Goal: Browse casually

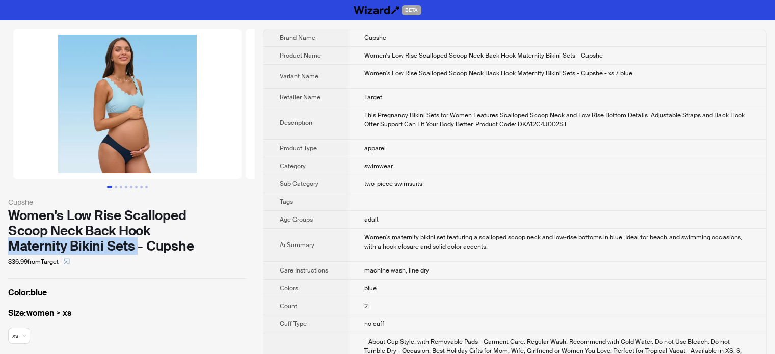
drag, startPoint x: 6, startPoint y: 249, endPoint x: 136, endPoint y: 242, distance: 130.0
click at [136, 242] on div "Cupshe Women's Low Rise Scalloped Scoop Neck Back Hook Maternity Bikini Sets - …" at bounding box center [127, 192] width 255 height 344
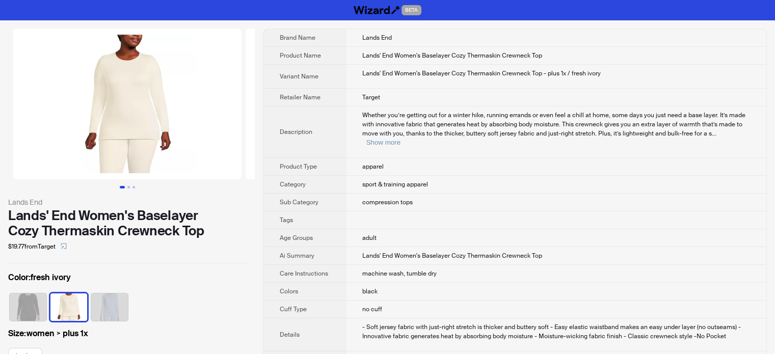
click at [404, 211] on td at bounding box center [555, 220] width 421 height 18
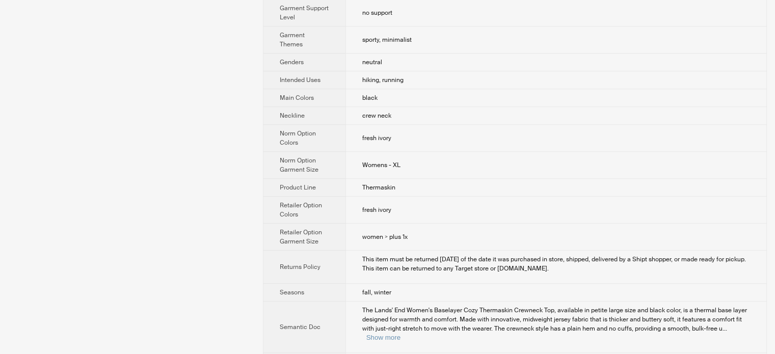
scroll to position [721, 0]
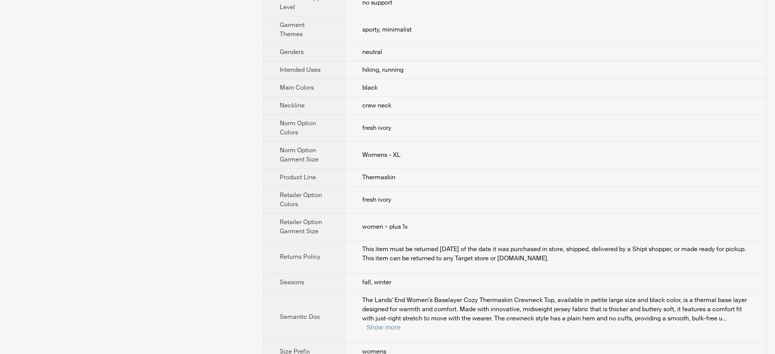
click at [399, 151] on span "Womens - XL" at bounding box center [381, 155] width 38 height 8
click at [405, 142] on td "Womens - XL" at bounding box center [555, 155] width 421 height 27
click at [439, 186] on td "fresh ivory" at bounding box center [555, 199] width 421 height 27
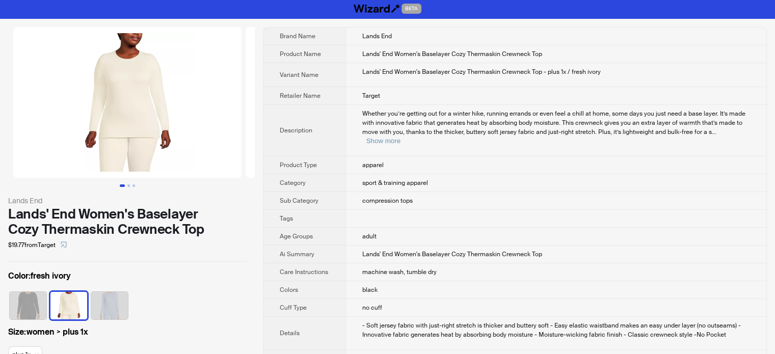
scroll to position [0, 0]
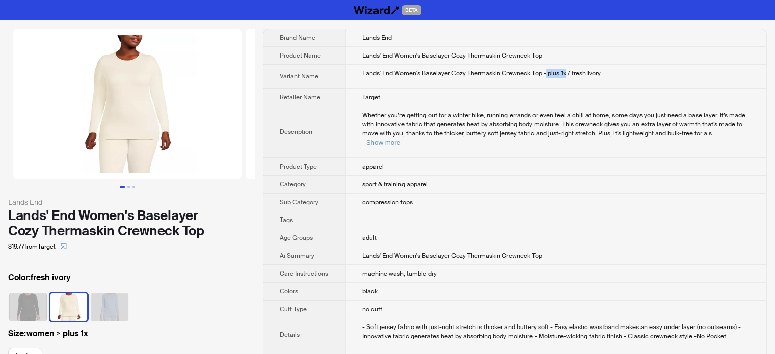
drag, startPoint x: 544, startPoint y: 73, endPoint x: 563, endPoint y: 72, distance: 18.9
click at [563, 72] on div "Lands' End Women's Baselayer Cozy Thermaskin Crewneck Top - plus 1x / fresh ivo…" at bounding box center [556, 73] width 388 height 9
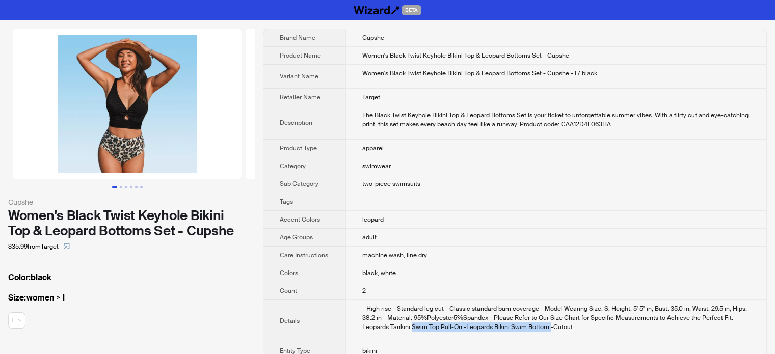
drag, startPoint x: 411, startPoint y: 326, endPoint x: 547, endPoint y: 328, distance: 135.5
click at [547, 328] on div "- High rise - Standard leg cut - Classic standard bum coverage - Model Wearing …" at bounding box center [556, 317] width 388 height 27
click at [58, 318] on div "Size : women > l l" at bounding box center [127, 312] width 238 height 41
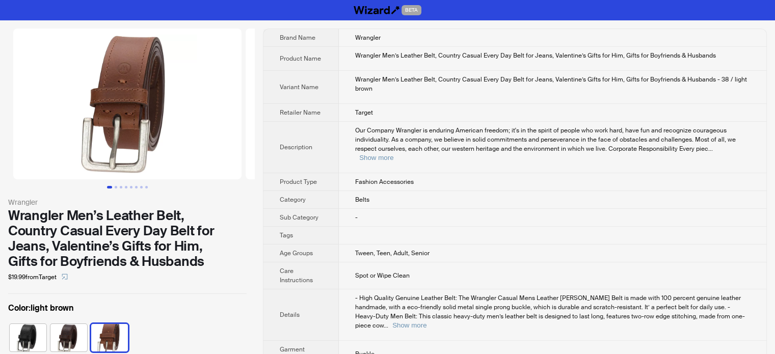
click at [478, 230] on td at bounding box center [552, 236] width 427 height 18
click at [446, 305] on span "- High Quality Genuine Leather Belt: The Wrangler Casual Mens Leather Jean Belt…" at bounding box center [550, 312] width 390 height 36
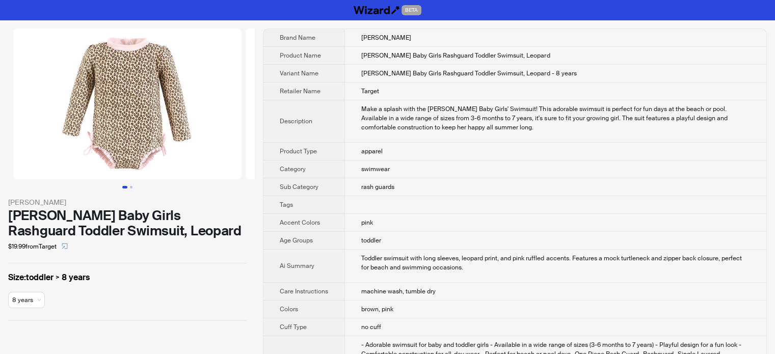
click at [377, 223] on td "pink" at bounding box center [555, 223] width 421 height 18
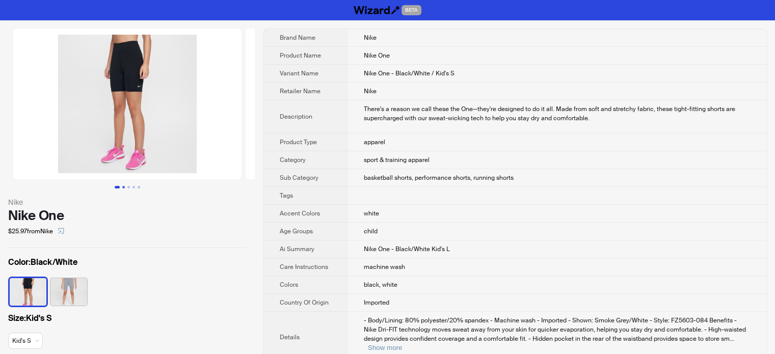
click at [124, 186] on button "Go to slide 2" at bounding box center [123, 187] width 3 height 3
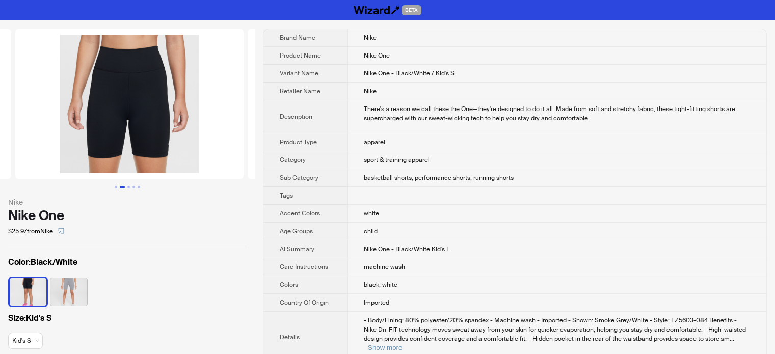
scroll to position [0, 232]
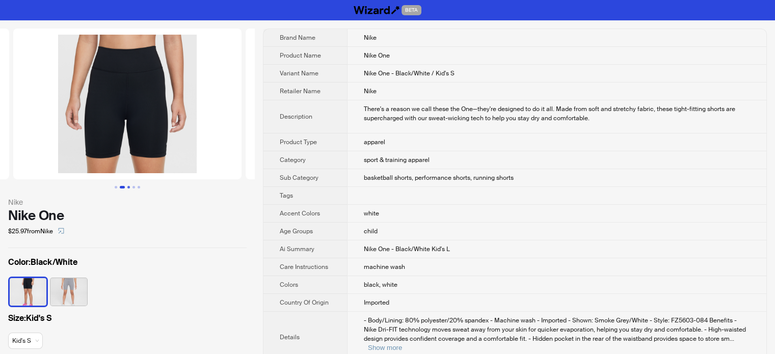
click at [128, 186] on button "Go to slide 3" at bounding box center [128, 187] width 3 height 3
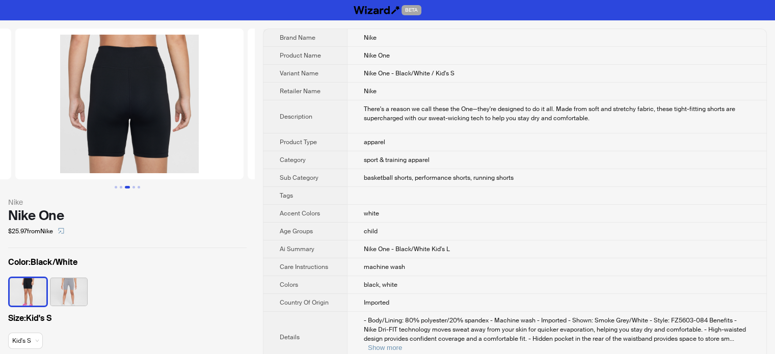
scroll to position [0, 464]
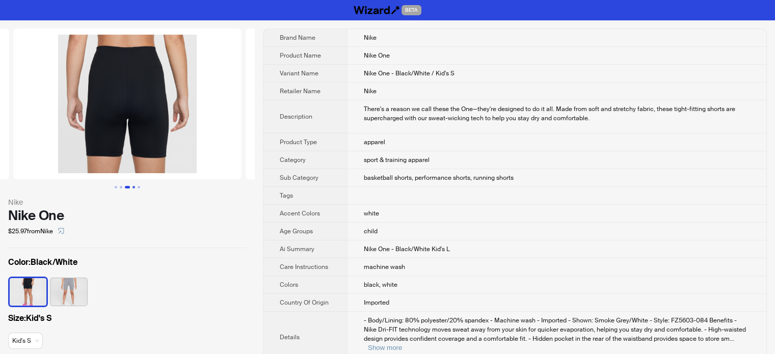
click at [134, 186] on button "Go to slide 4" at bounding box center [133, 187] width 3 height 3
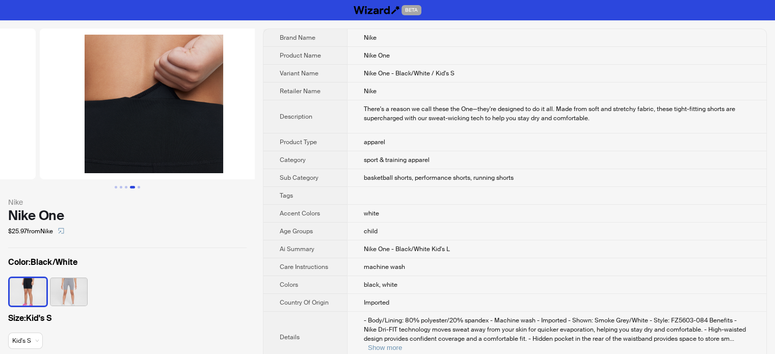
scroll to position [0, 697]
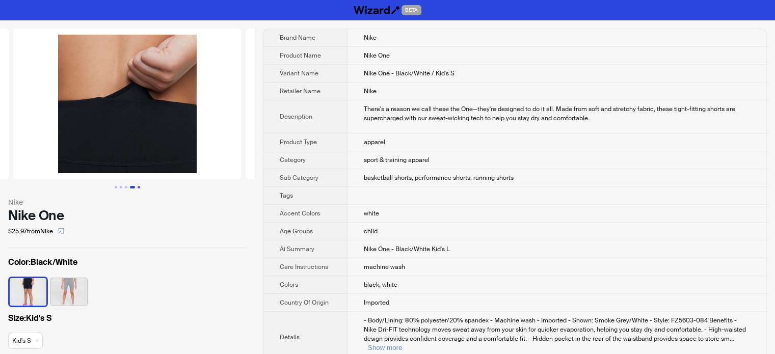
click at [139, 187] on button "Go to slide 5" at bounding box center [138, 187] width 3 height 3
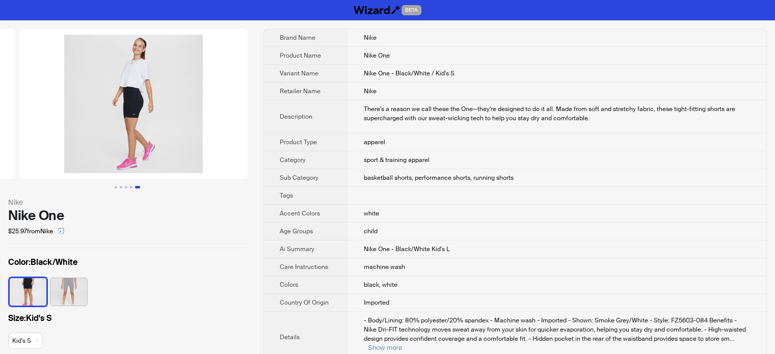
scroll to position [0, 929]
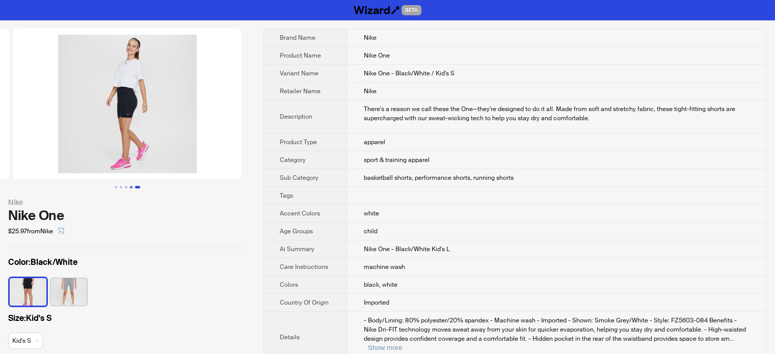
click at [132, 187] on button "Go to slide 4" at bounding box center [131, 187] width 3 height 3
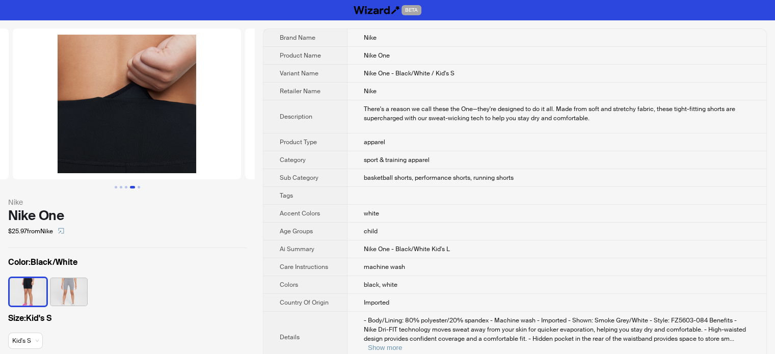
scroll to position [0, 697]
click at [126, 187] on button "Go to slide 3" at bounding box center [126, 187] width 3 height 3
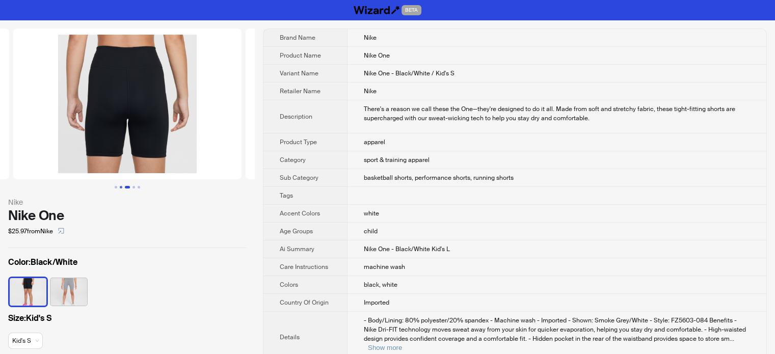
click at [120, 187] on button "Go to slide 2" at bounding box center [121, 187] width 3 height 3
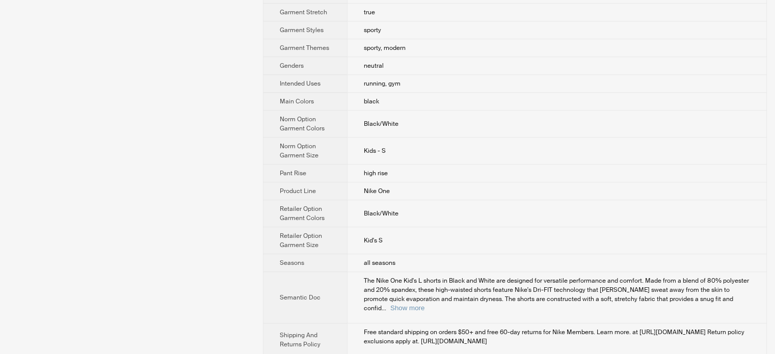
scroll to position [714, 0]
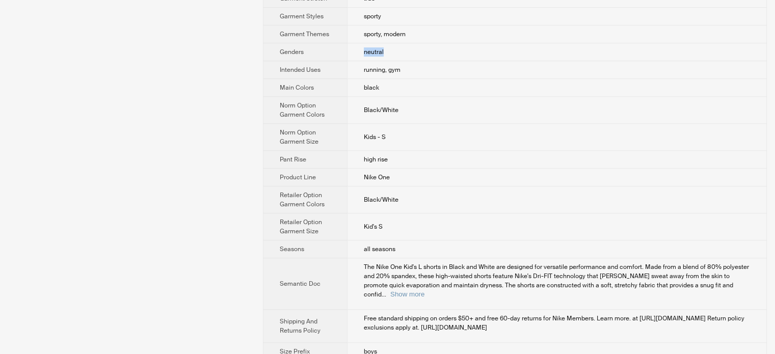
drag, startPoint x: 390, startPoint y: 32, endPoint x: 343, endPoint y: 25, distance: 47.3
click at [343, 43] on tr "Genders neutral" at bounding box center [514, 52] width 503 height 18
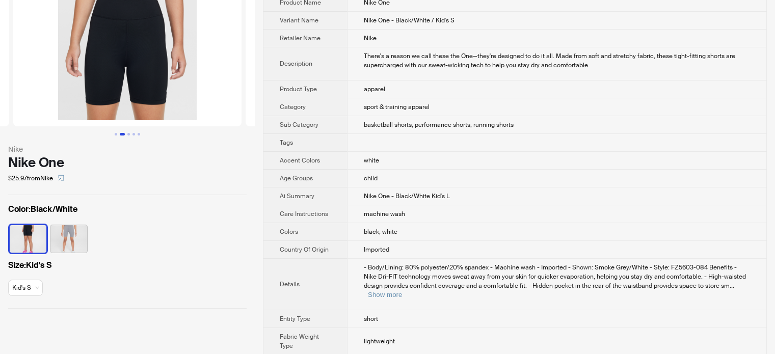
scroll to position [0, 0]
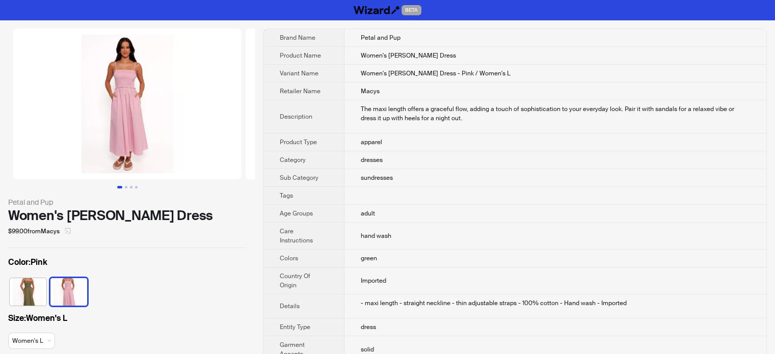
click at [70, 230] on icon "select" at bounding box center [68, 231] width 6 height 6
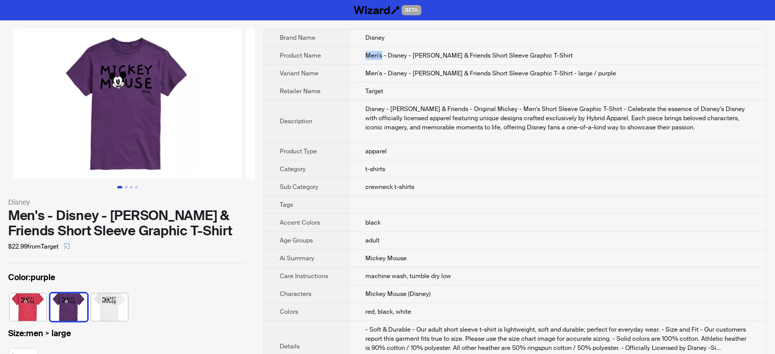
drag, startPoint x: 364, startPoint y: 57, endPoint x: 381, endPoint y: 56, distance: 17.3
click at [381, 56] on td "Men's - Disney - Mickey & Friends Short Sleeve Graphic T-Shirt" at bounding box center [557, 56] width 417 height 18
click at [381, 56] on span "Men's - Disney - Mickey & Friends Short Sleeve Graphic T-Shirt" at bounding box center [468, 55] width 207 height 8
drag, startPoint x: 381, startPoint y: 56, endPoint x: 368, endPoint y: 55, distance: 12.8
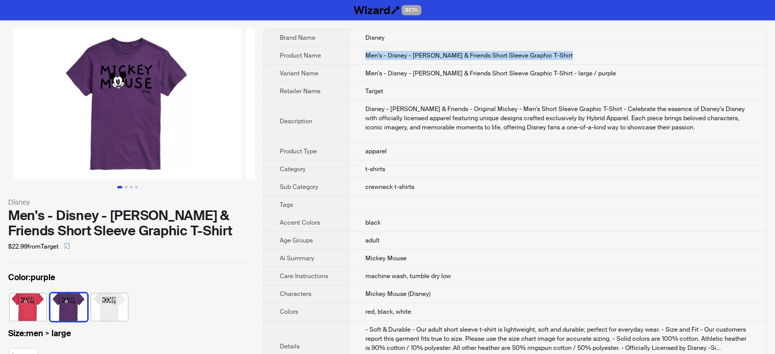
click at [368, 55] on span "Men's - Disney - Mickey & Friends Short Sleeve Graphic T-Shirt" at bounding box center [468, 55] width 207 height 8
click at [360, 83] on td "Target" at bounding box center [557, 91] width 417 height 18
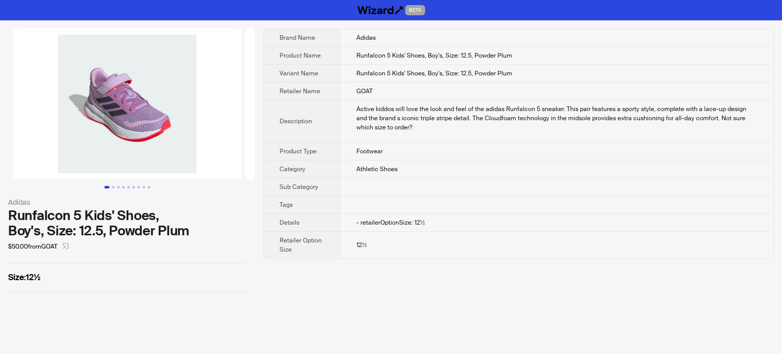
drag, startPoint x: 4, startPoint y: 112, endPoint x: 4, endPoint y: 103, distance: 8.2
click at [4, 109] on li at bounding box center [121, 104] width 243 height 151
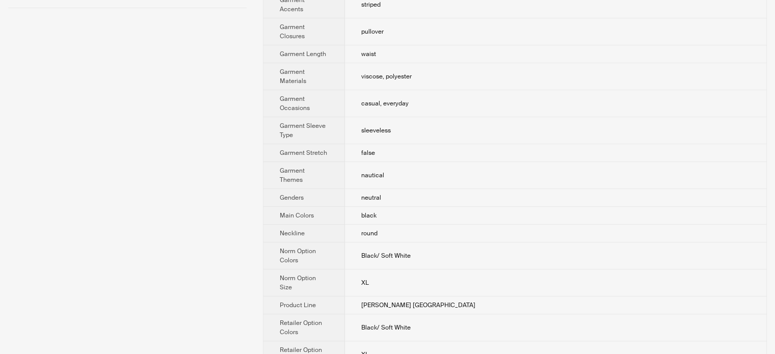
scroll to position [356, 0]
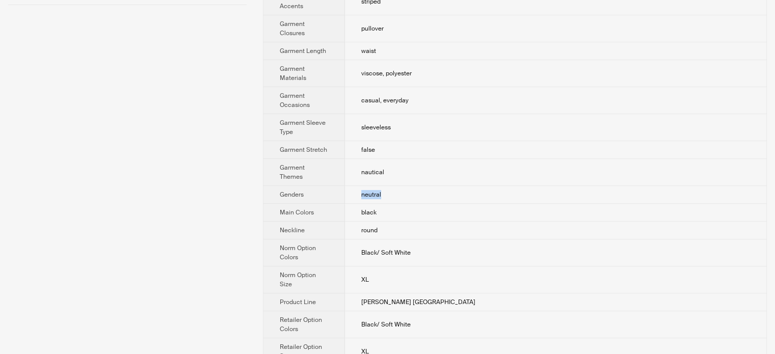
drag, startPoint x: 388, startPoint y: 192, endPoint x: 346, endPoint y: 190, distance: 41.3
click at [346, 190] on td "neutral" at bounding box center [555, 195] width 421 height 18
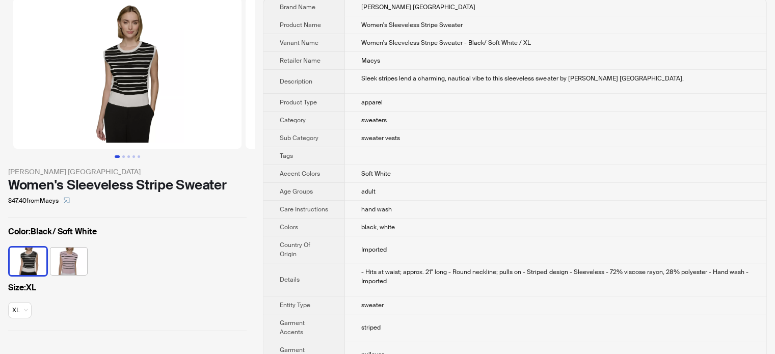
scroll to position [0, 0]
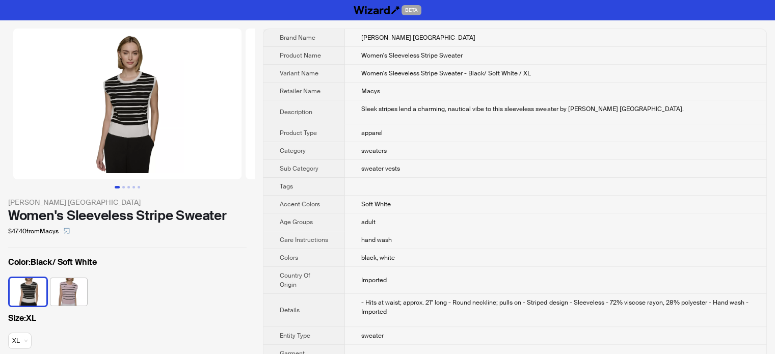
click at [6, 41] on li at bounding box center [121, 104] width 243 height 151
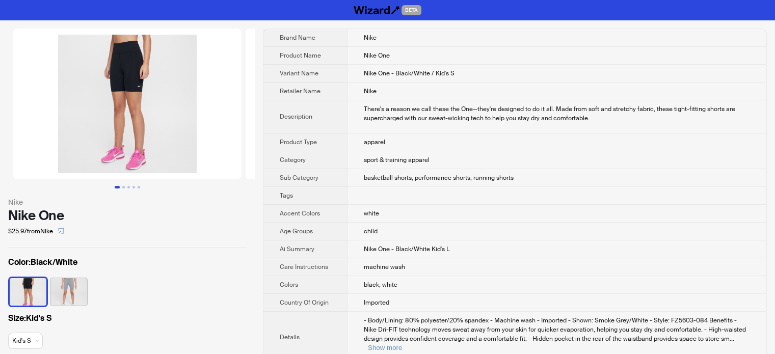
drag, startPoint x: 0, startPoint y: 121, endPoint x: 5, endPoint y: 116, distance: 7.2
click at [0, 122] on li at bounding box center [121, 104] width 243 height 151
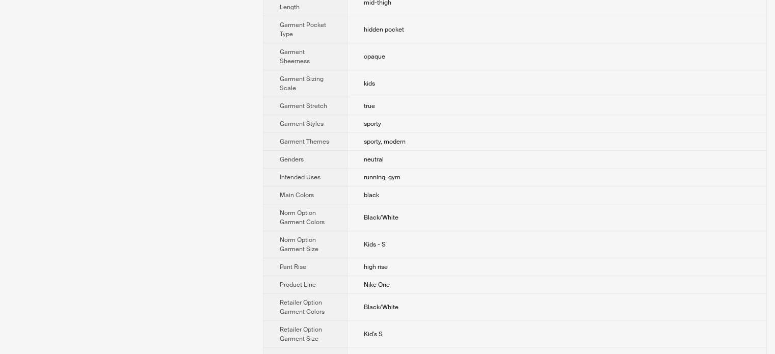
scroll to position [611, 0]
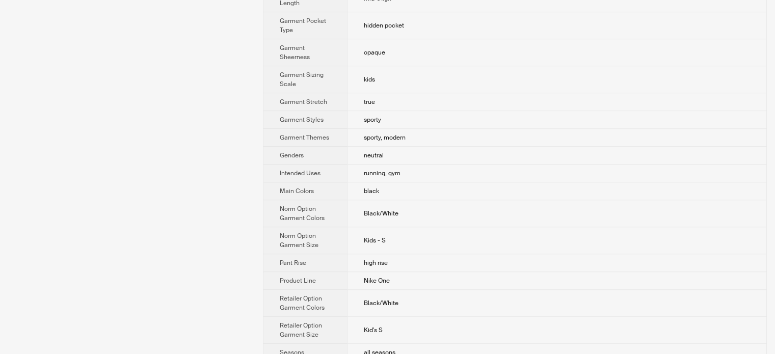
drag, startPoint x: 90, startPoint y: 96, endPoint x: 88, endPoint y: 76, distance: 20.5
drag, startPoint x: 276, startPoint y: 131, endPoint x: 402, endPoint y: 140, distance: 127.1
click at [402, 147] on tr "Genders neutral" at bounding box center [514, 156] width 503 height 18
copy tr "Genders neutral"
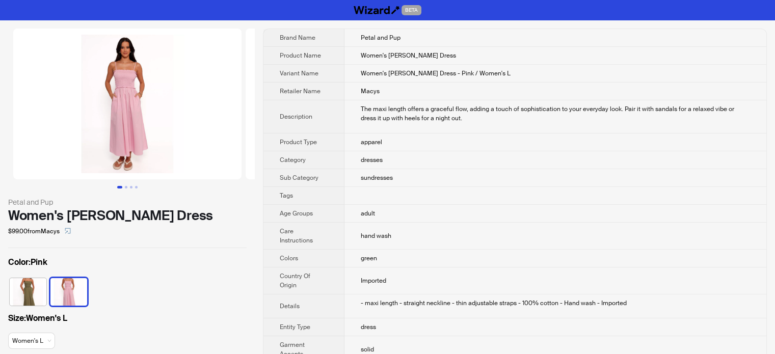
drag, startPoint x: 30, startPoint y: 108, endPoint x: 47, endPoint y: 29, distance: 81.7
click at [30, 103] on img at bounding box center [127, 104] width 228 height 151
click at [70, 230] on icon "select" at bounding box center [68, 231] width 6 height 6
